Goal: Task Accomplishment & Management: Manage account settings

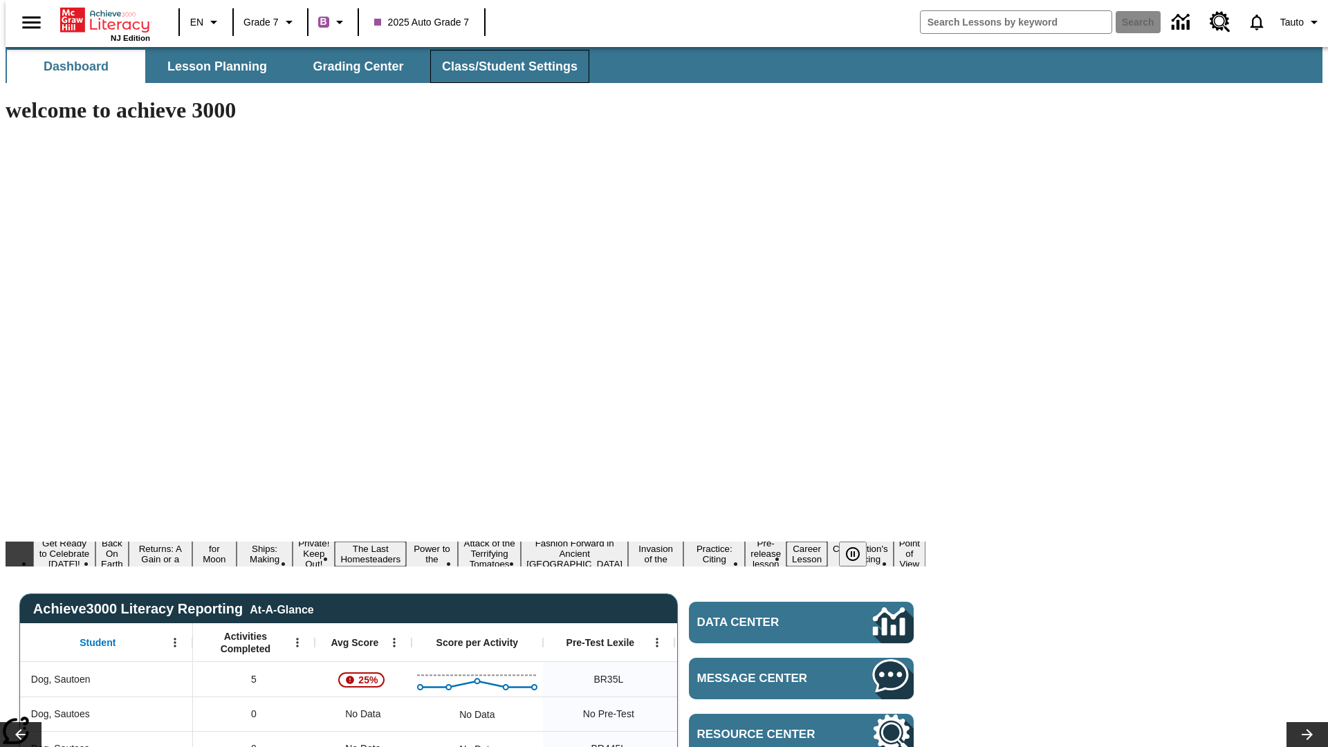
click at [502, 66] on span "Class/Student Settings" at bounding box center [510, 67] width 136 height 16
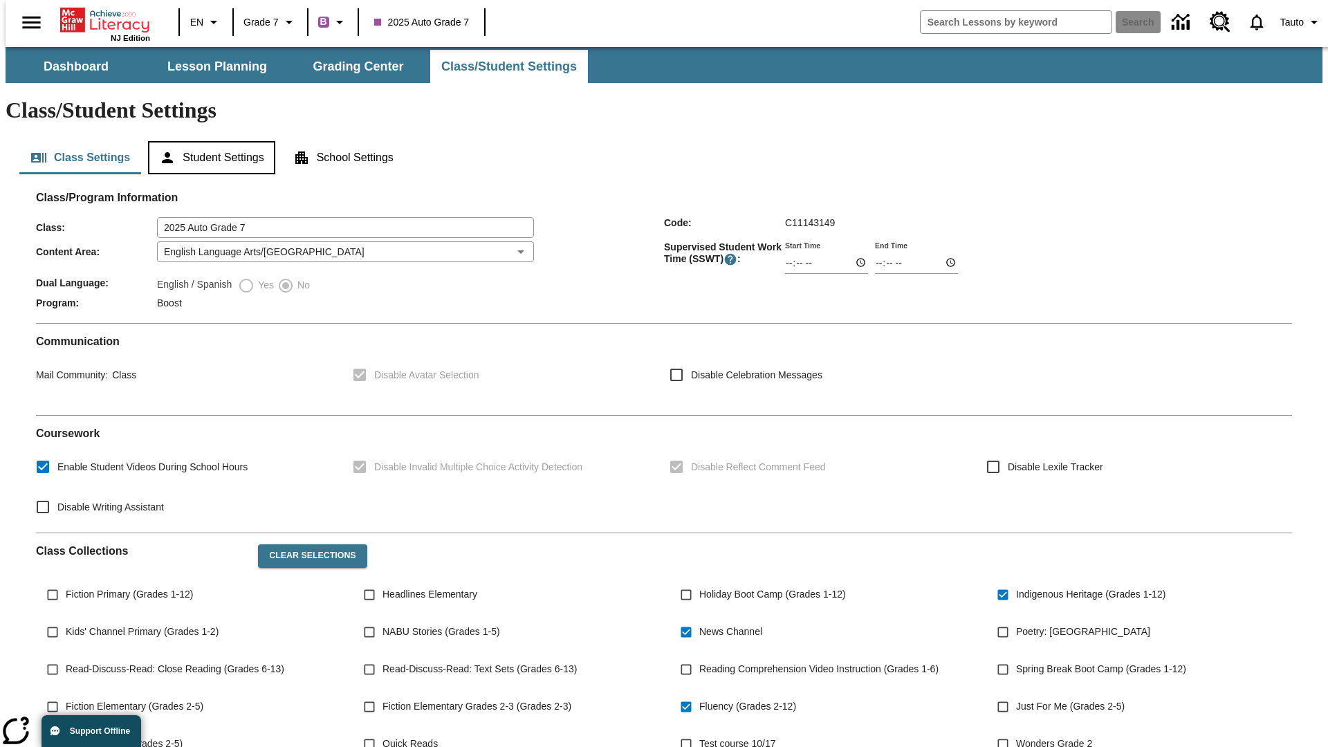
click at [208, 141] on button "Student Settings" at bounding box center [211, 157] width 127 height 33
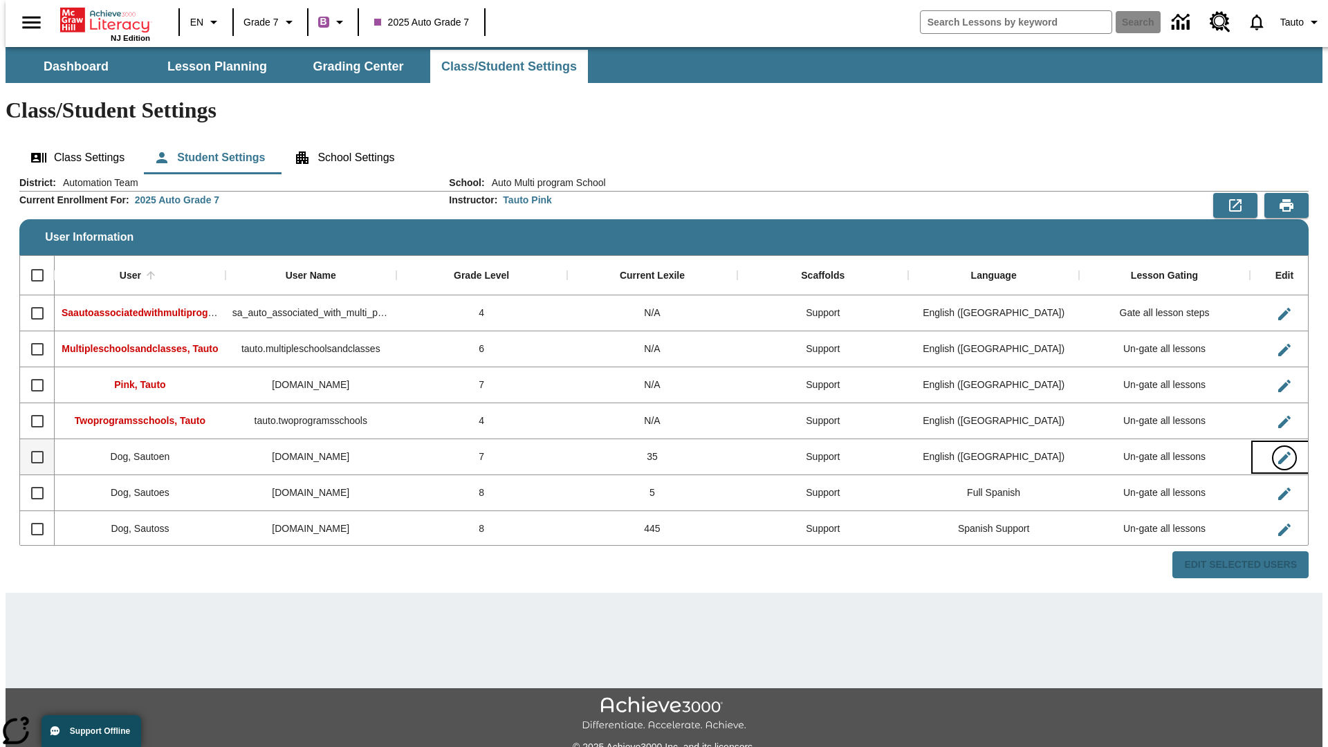
click at [1278, 452] on icon "Edit User" at bounding box center [1284, 458] width 12 height 12
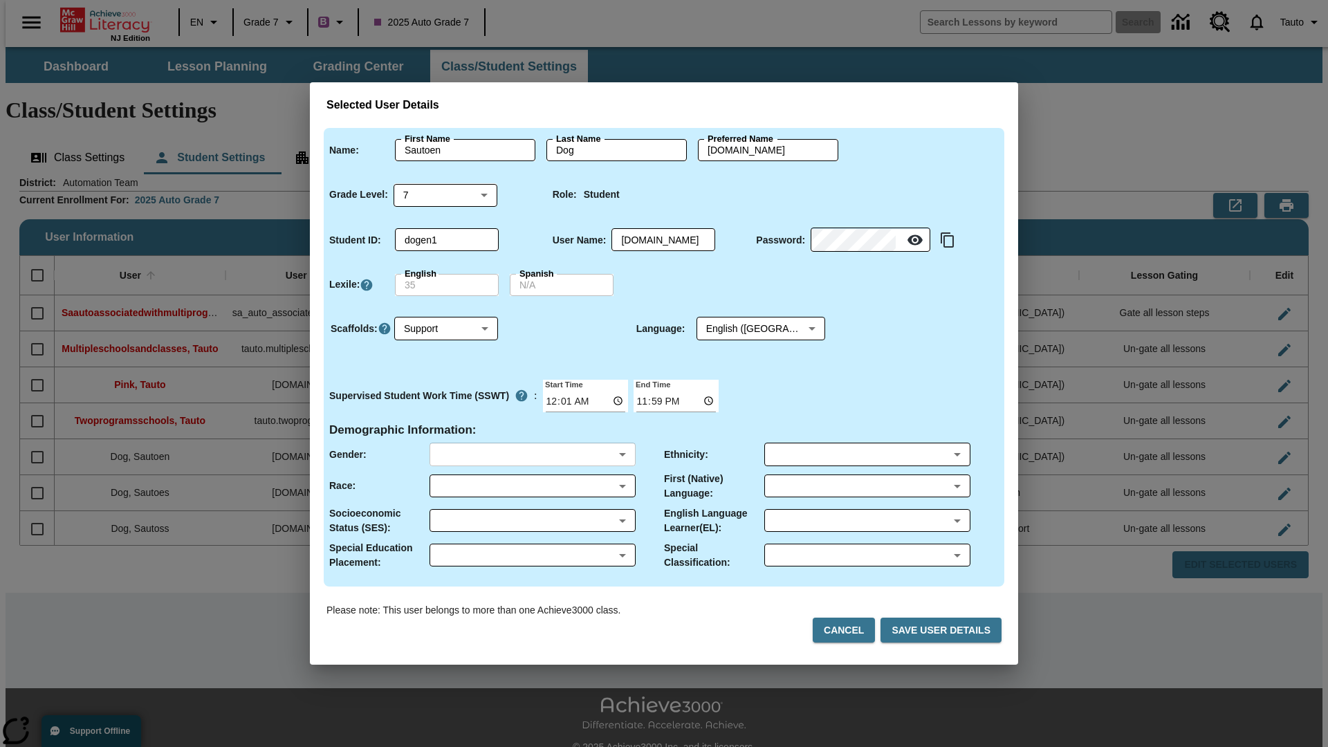
click at [532, 454] on body "Skip to main content NJ Edition EN Grade 7 B 2025 Auto Grade 7 Search 0 Tauto D…" at bounding box center [664, 412] width 1317 height 730
click at [532, 485] on body "Skip to main content NJ Edition EN Grade 7 B 2025 Auto Grade 7 Search 0 Tauto D…" at bounding box center [664, 412] width 1317 height 730
click at [532, 520] on body "Skip to main content NJ Edition EN Grade 7 B 2025 Auto Grade 7 Search 0 Tauto D…" at bounding box center [664, 412] width 1317 height 730
click at [532, 555] on body "Skip to main content NJ Edition EN Grade 7 B 2025 Auto Grade 7 Search 0 Tauto D…" at bounding box center [664, 412] width 1317 height 730
click at [867, 454] on body "Skip to main content NJ Edition EN Grade 7 B 2025 Auto Grade 7 Search 0 Tauto D…" at bounding box center [664, 412] width 1317 height 730
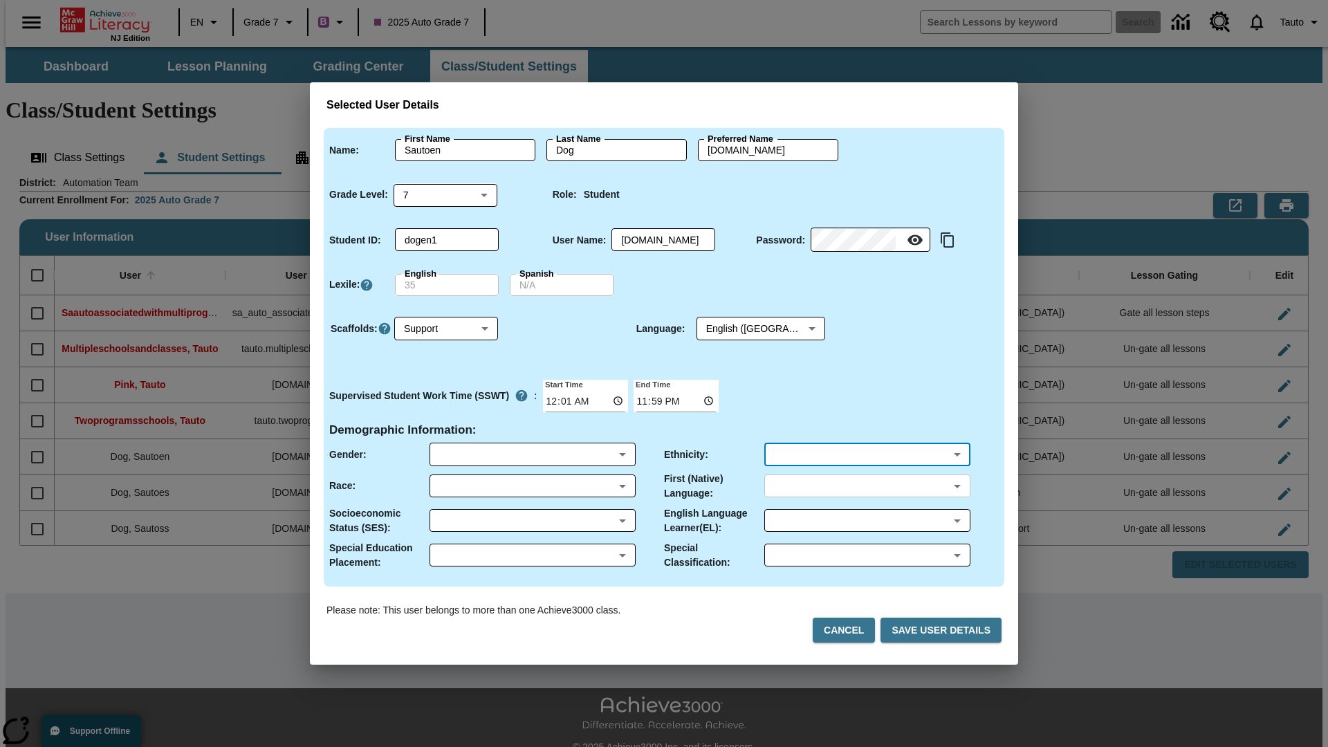
click at [867, 485] on body "Skip to main content NJ Edition EN Grade 7 B 2025 Auto Grade 7 Search 0 Tauto D…" at bounding box center [664, 412] width 1317 height 730
click at [867, 520] on body "Skip to main content NJ Edition EN Grade 7 B 2025 Auto Grade 7 Search 0 Tauto D…" at bounding box center [664, 412] width 1317 height 730
click at [867, 555] on body "Skip to main content NJ Edition EN Grade 7 B 2025 Auto Grade 7 Search 0 Tauto D…" at bounding box center [664, 412] width 1317 height 730
